Goal: Check status: Check status

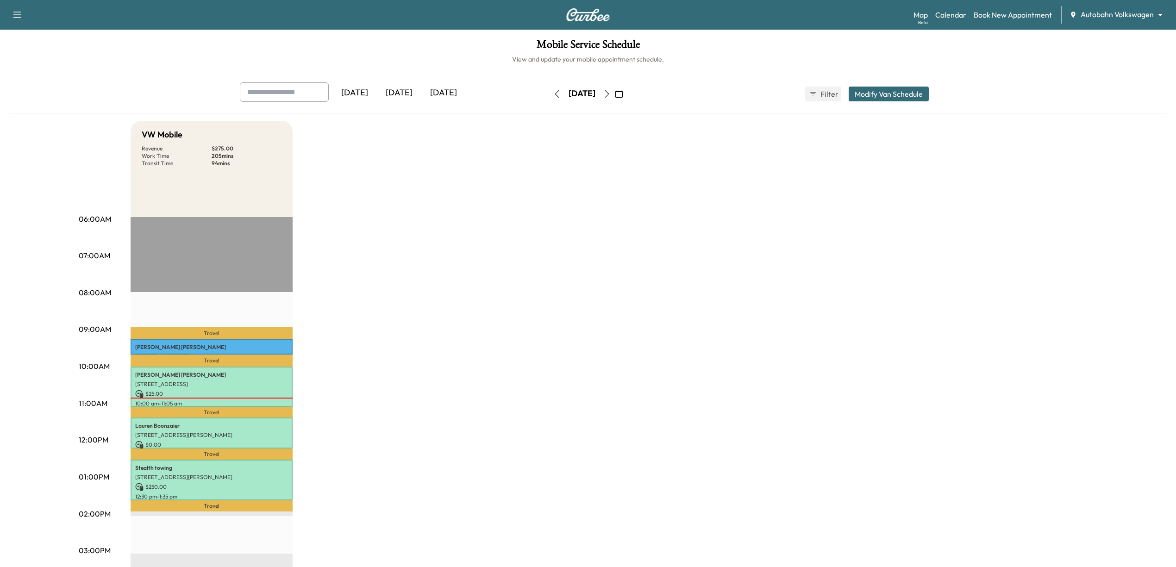
click at [634, 311] on div "VW Mobile Revenue $ 275.00 Work Time 205 mins Transit Time 94 mins Travel [PERS…" at bounding box center [614, 468] width 967 height 695
click at [623, 92] on icon "button" at bounding box center [618, 93] width 7 height 7
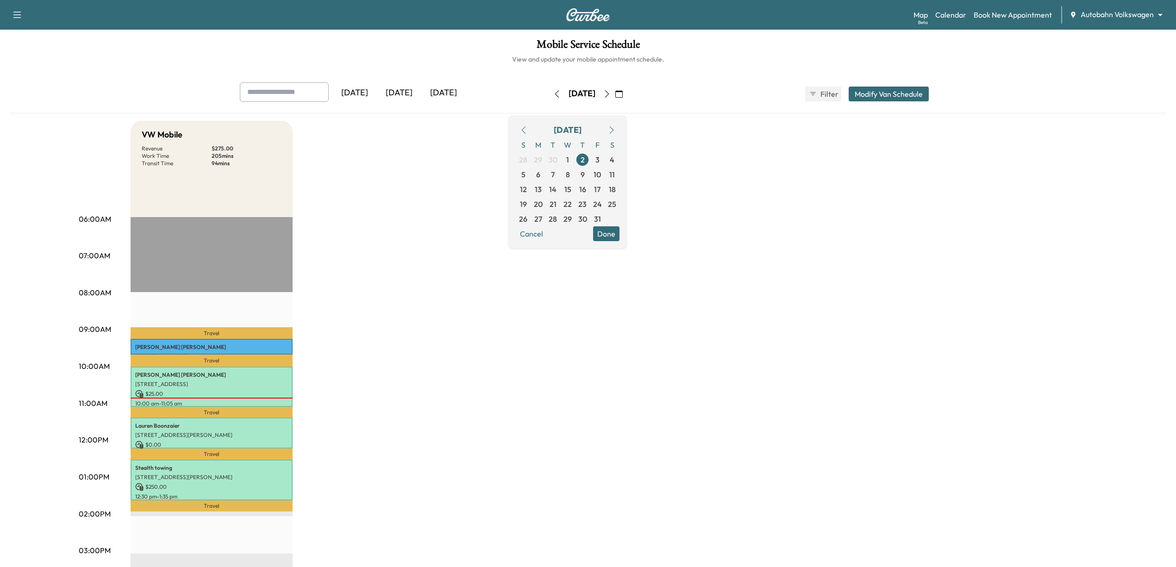
click at [526, 133] on icon "button" at bounding box center [524, 129] width 4 height 7
click at [557, 223] on span "30" at bounding box center [553, 218] width 9 height 11
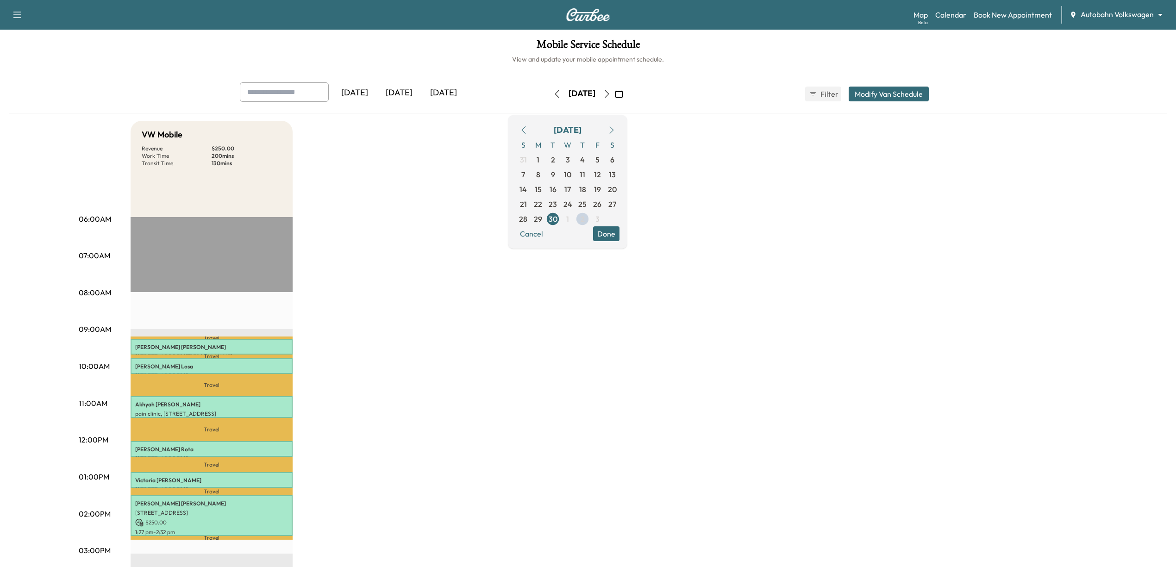
click at [620, 232] on button "Done" at bounding box center [606, 233] width 26 height 15
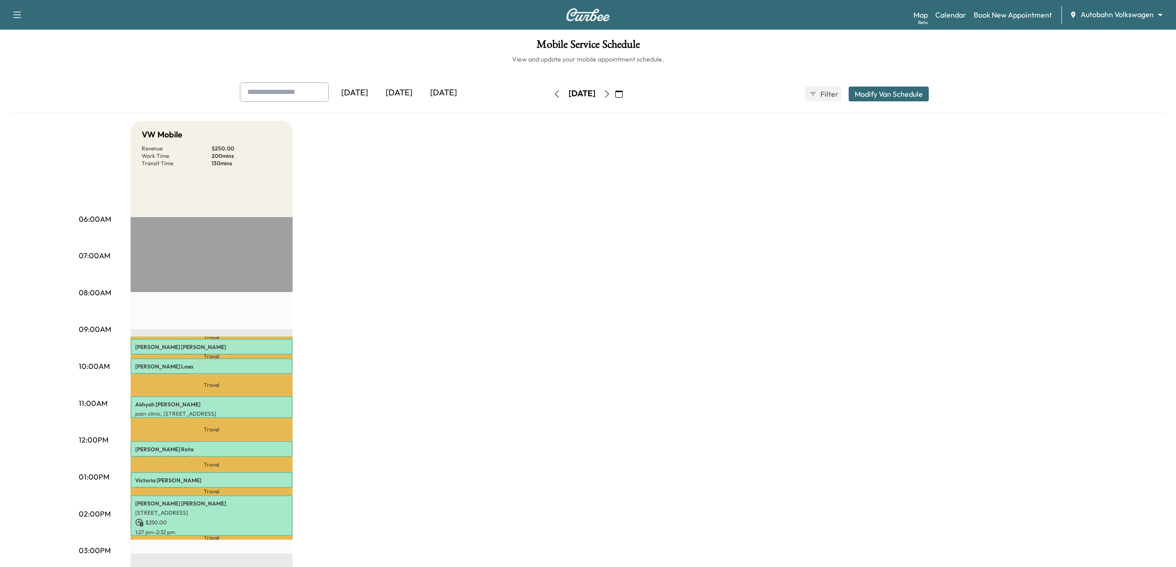
click at [785, 281] on div "VW Mobile Revenue $ 250.00 Work Time 200 mins Transit Time 130 mins Travel [PER…" at bounding box center [614, 468] width 967 height 695
click at [223, 365] on p "[PERSON_NAME]" at bounding box center [211, 366] width 153 height 7
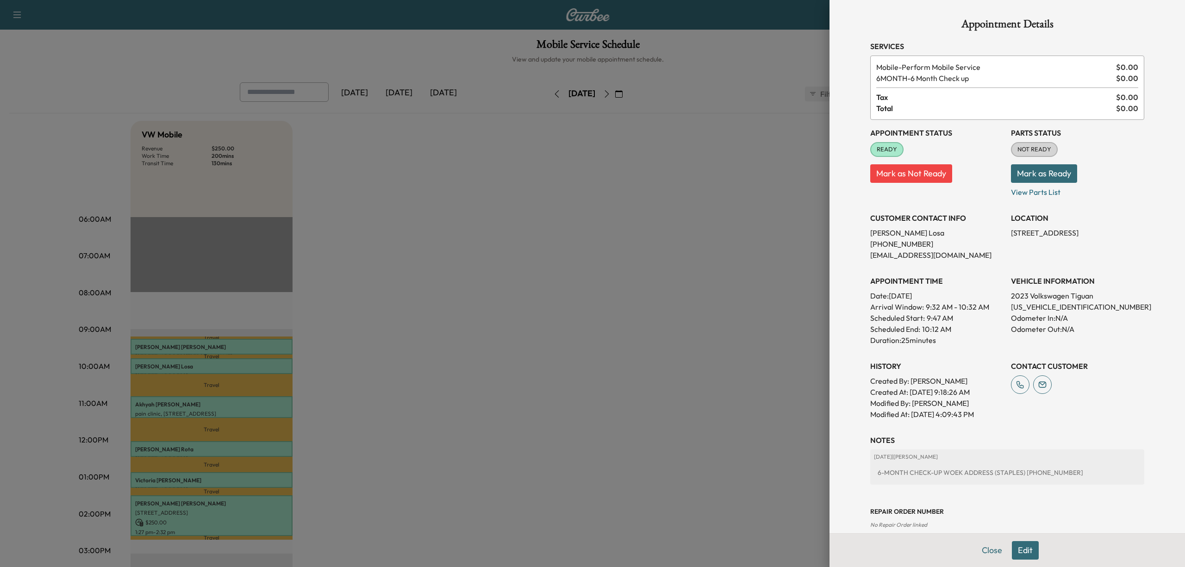
click at [575, 169] on div at bounding box center [592, 283] width 1185 height 567
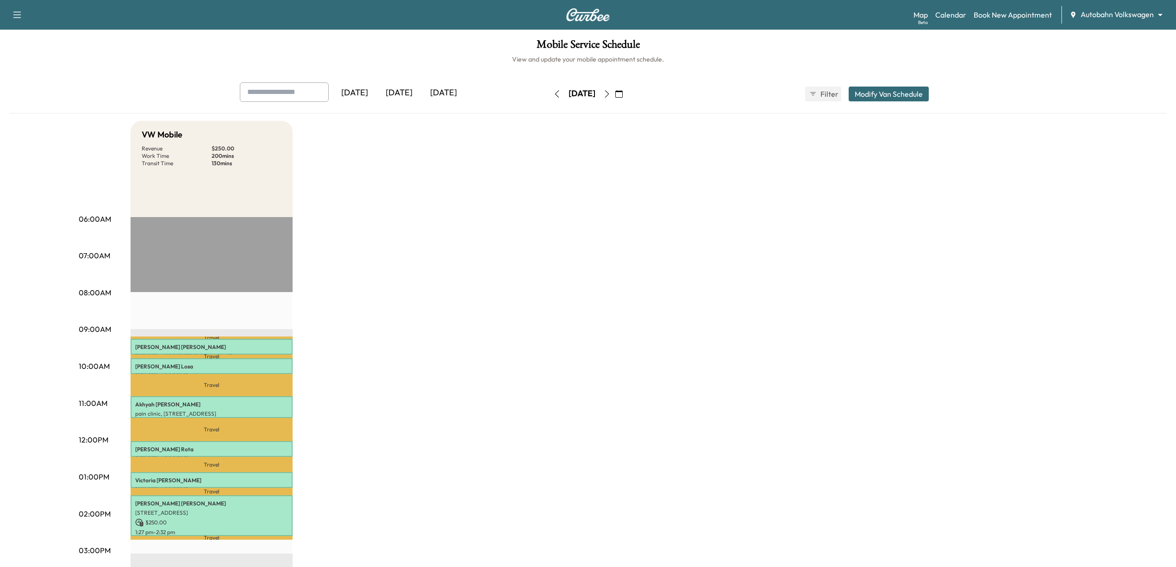
click at [549, 95] on button "button" at bounding box center [557, 94] width 16 height 15
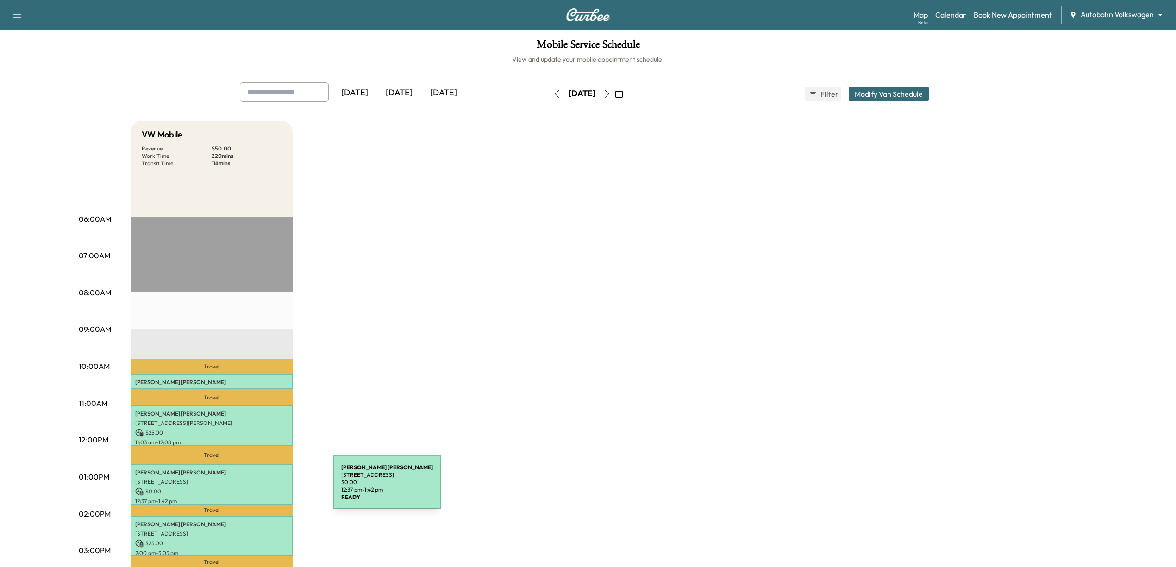
click at [263, 488] on p "$ 0.00" at bounding box center [211, 492] width 153 height 8
